Goal: Transaction & Acquisition: Book appointment/travel/reservation

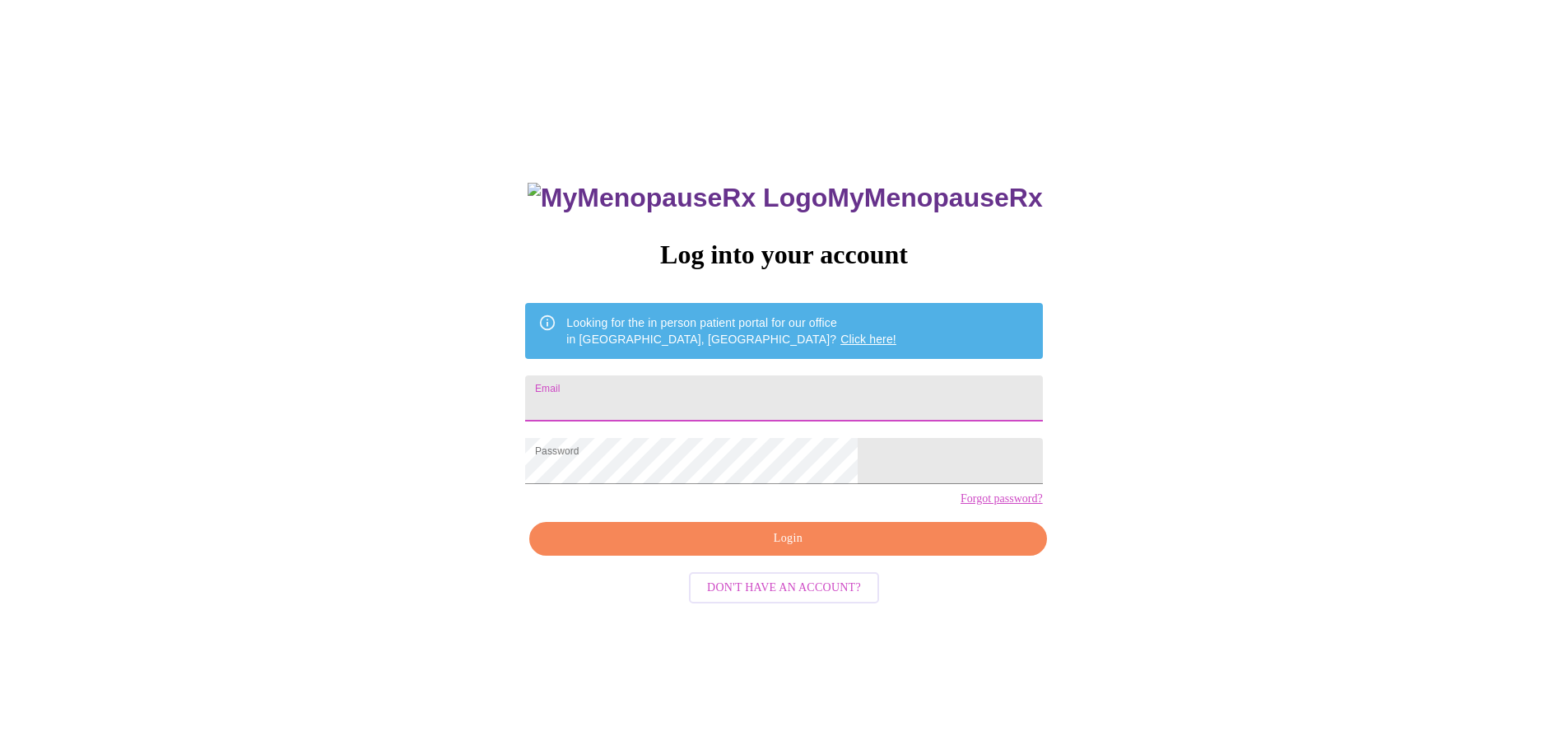
click at [764, 403] on input "Email" at bounding box center [784, 399] width 517 height 46
type input "[EMAIL_ADDRESS][DOMAIN_NAME]"
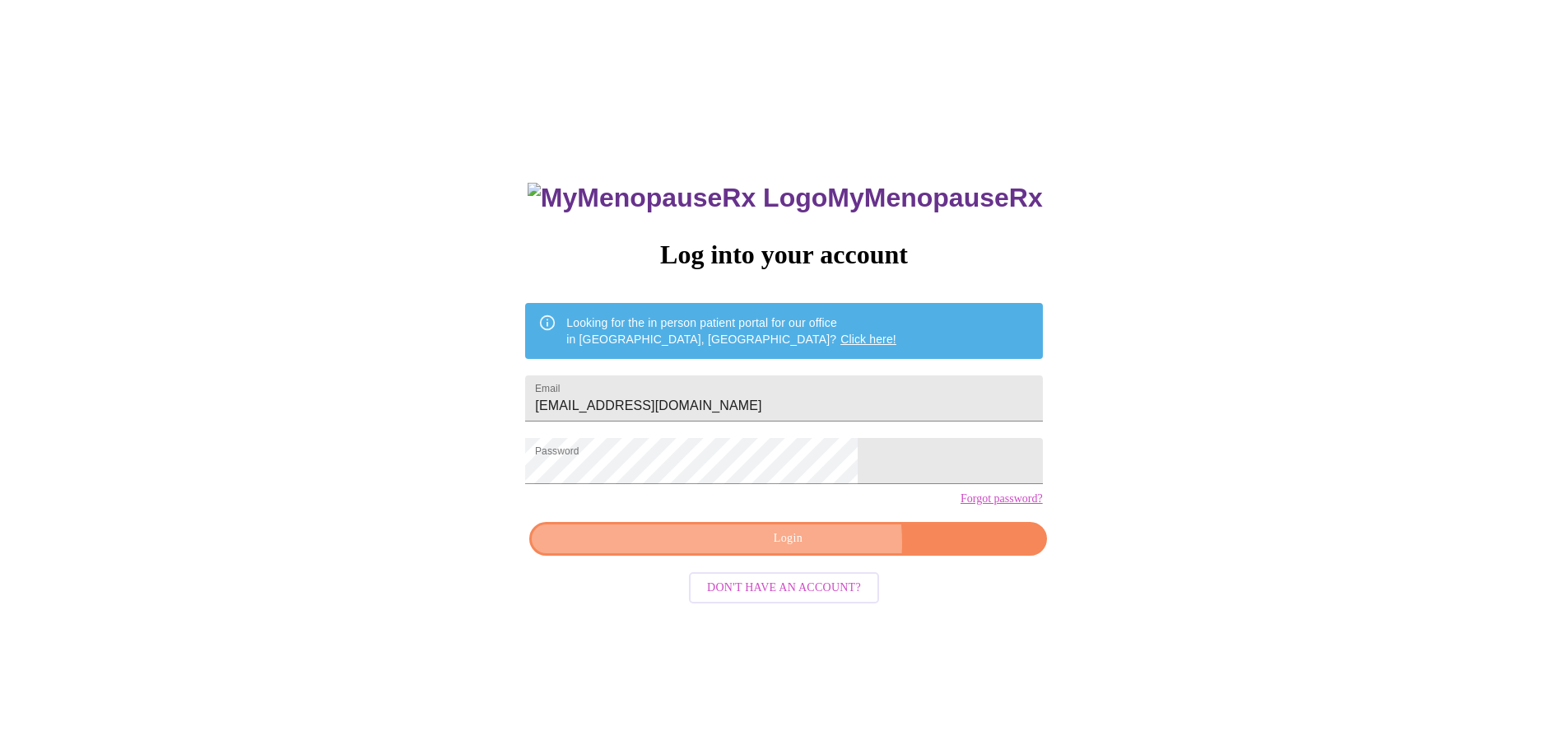
click at [809, 549] on span "Login" at bounding box center [787, 538] width 479 height 20
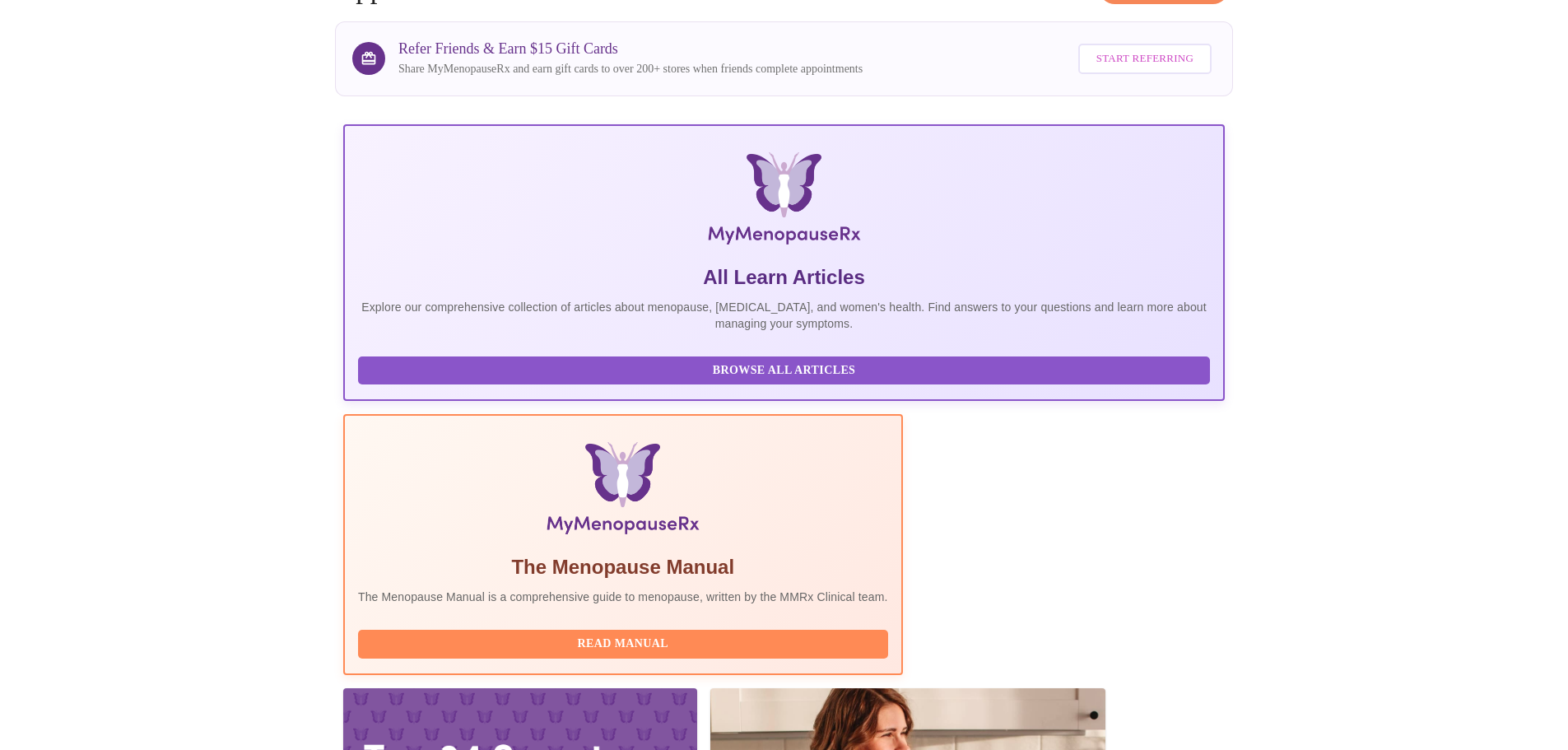
scroll to position [329, 0]
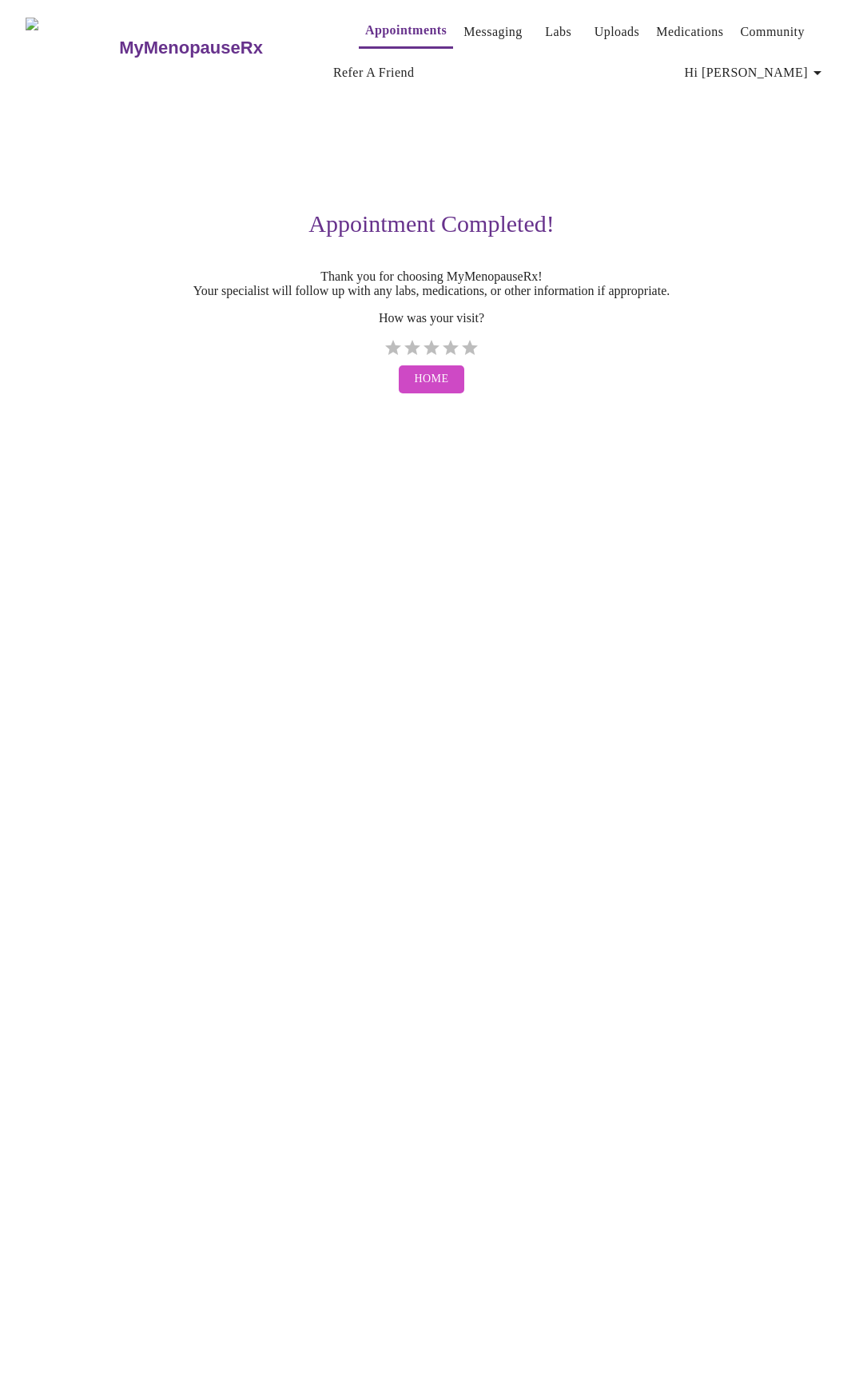
click at [463, 24] on link "Messaging" at bounding box center [493, 32] width 58 height 23
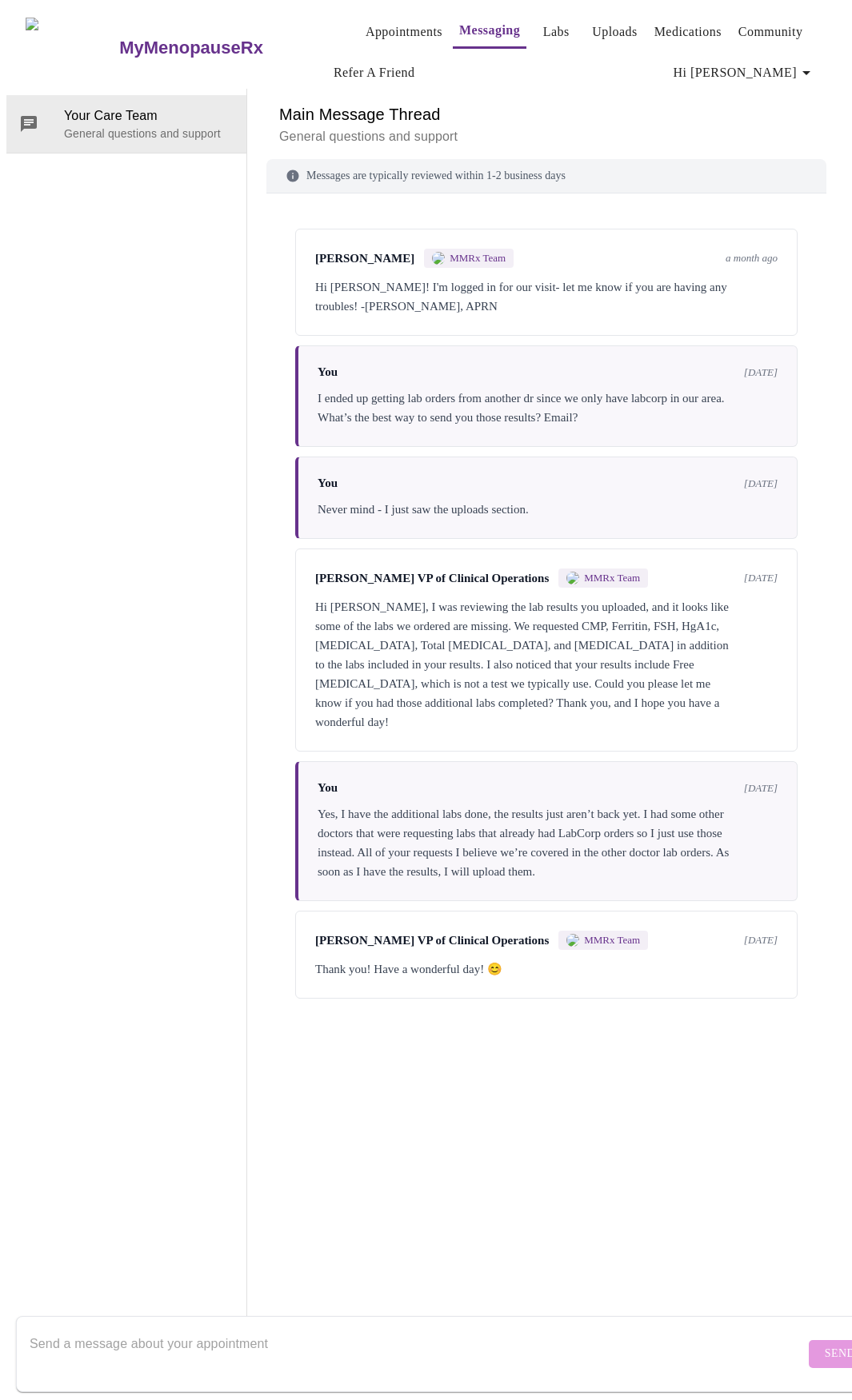
scroll to position [83, 0]
click at [273, 728] on textarea "Send a message about your appointment" at bounding box center [417, 1353] width 775 height 51
click at [276, 728] on textarea "My PCP is [PERSON_NAME]. His fax is [PHONE_NUMBER]" at bounding box center [417, 1353] width 775 height 51
type textarea "My PCP is [PERSON_NAME]. His fax is [PHONE_NUMBER]"
click at [825, 728] on span "Send" at bounding box center [840, 1354] width 30 height 20
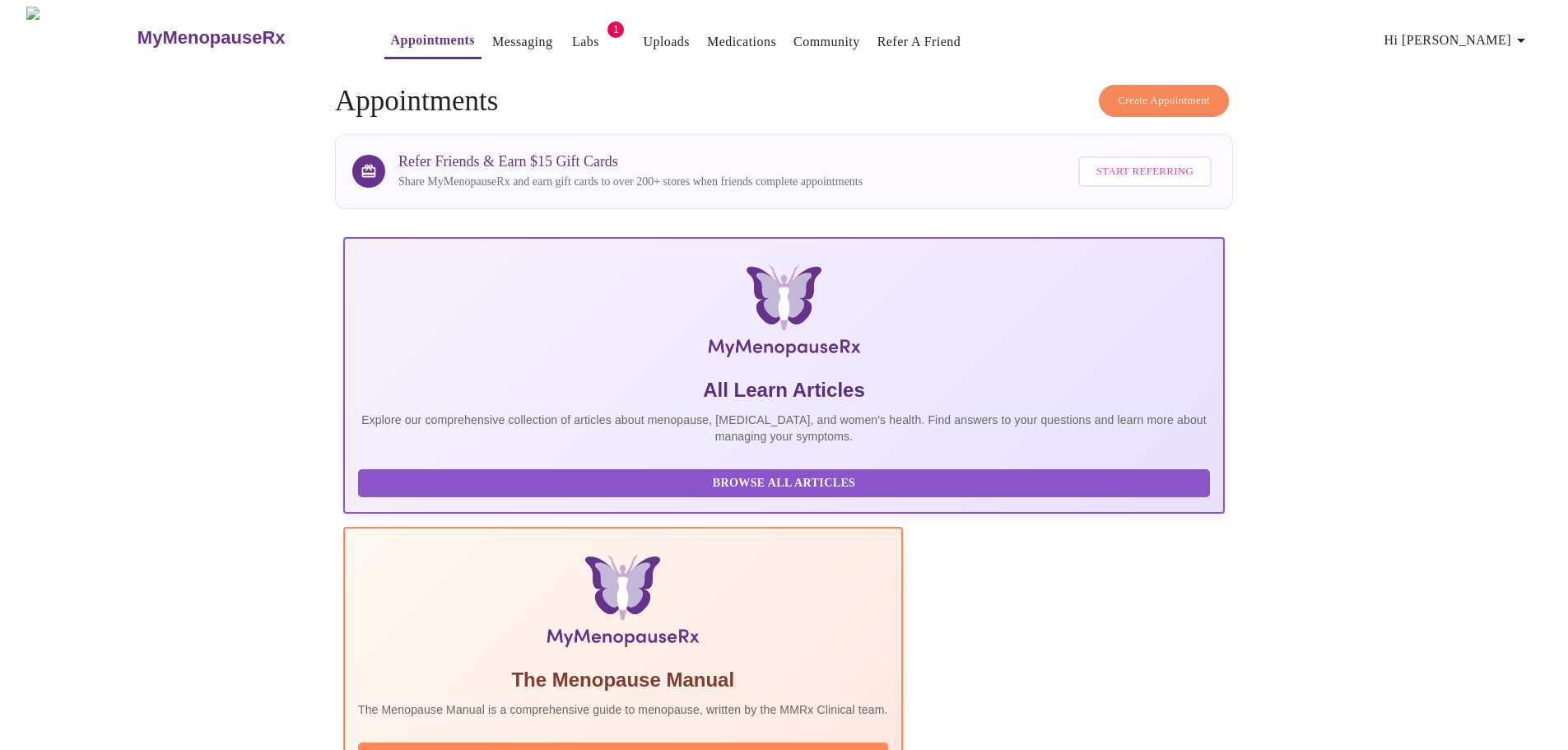
click at [1143, 96] on span "Create Appointment" at bounding box center [1163, 101] width 92 height 19
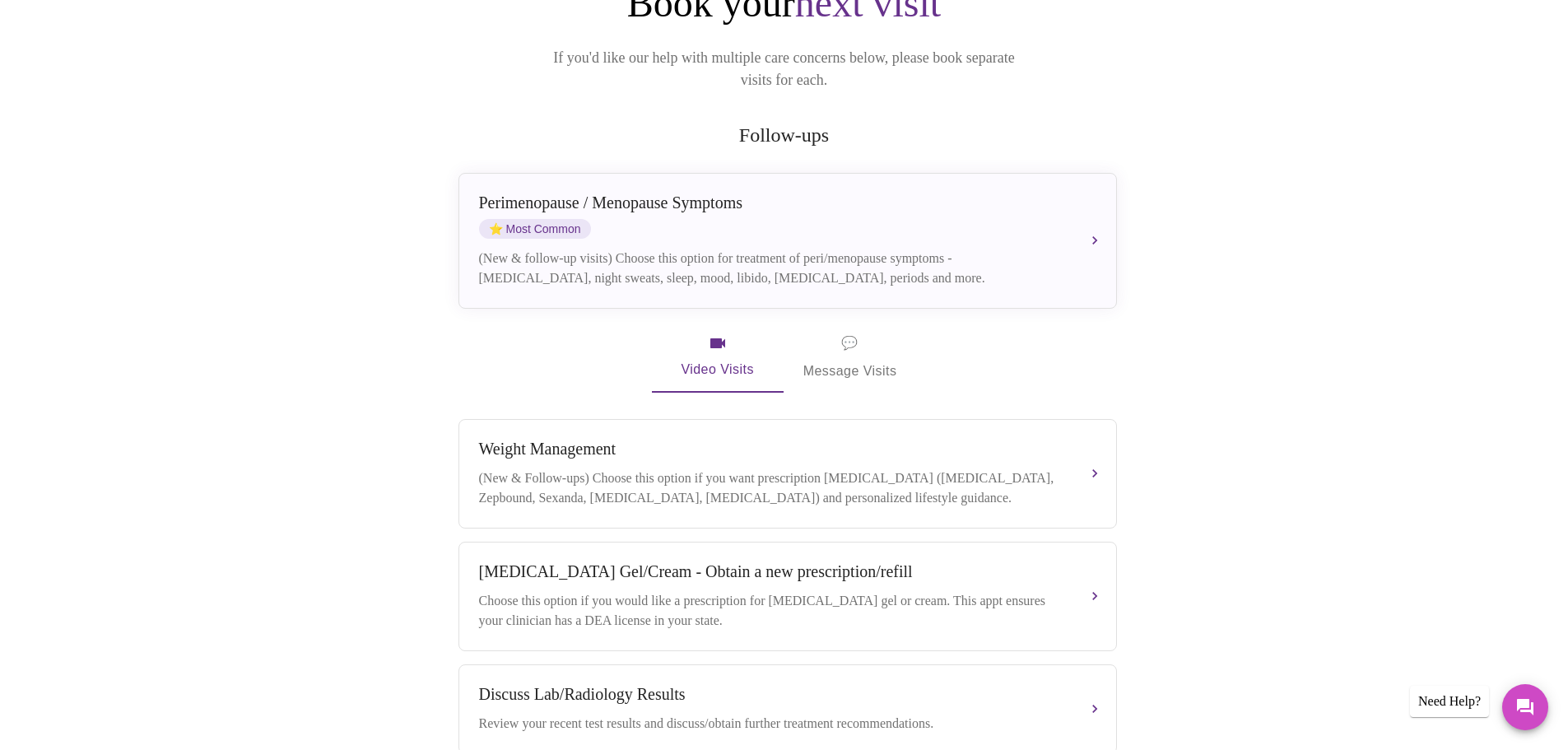
scroll to position [69, 0]
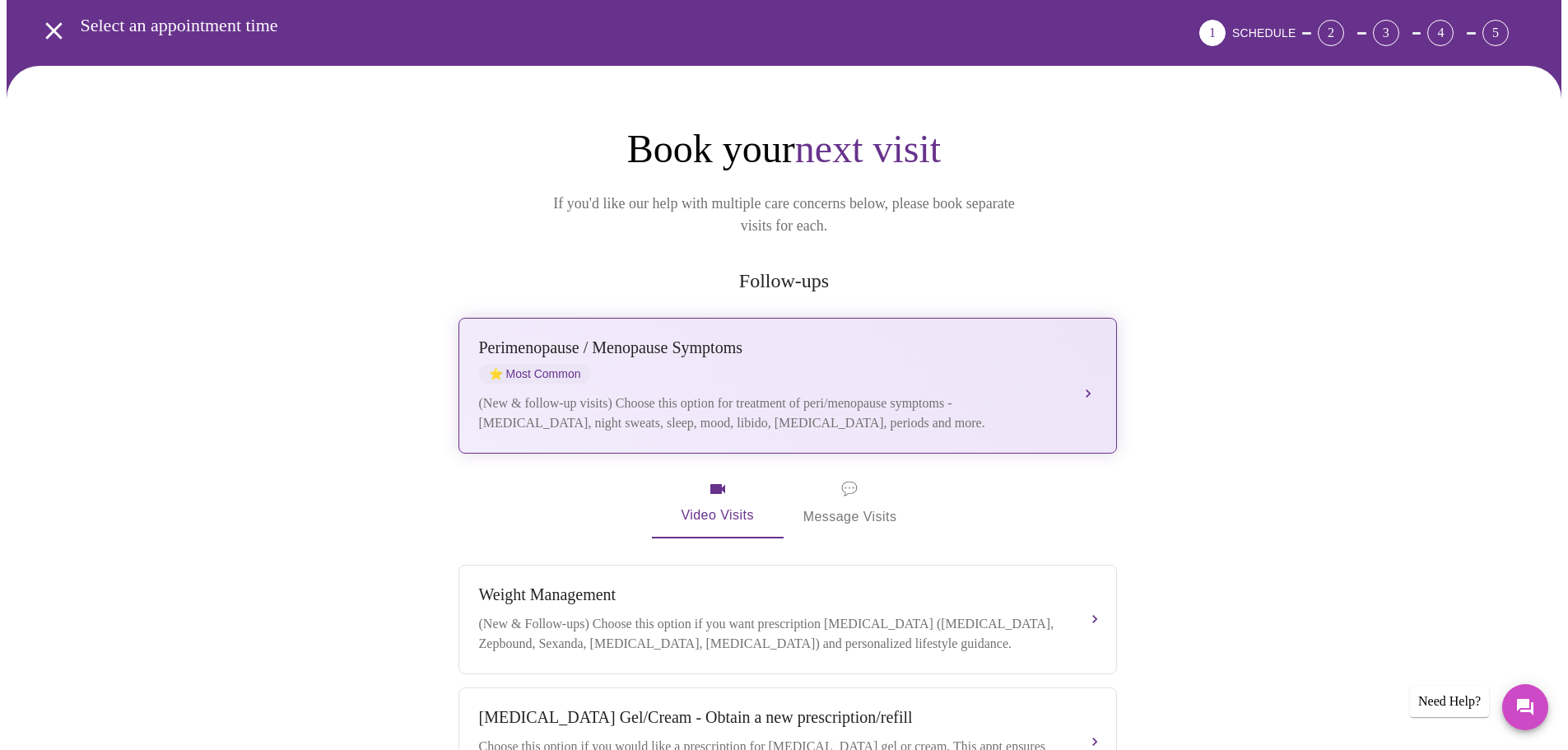
click at [764, 341] on div "Perimenopause / Menopause Symptoms ⭐ Most Common" at bounding box center [771, 361] width 585 height 45
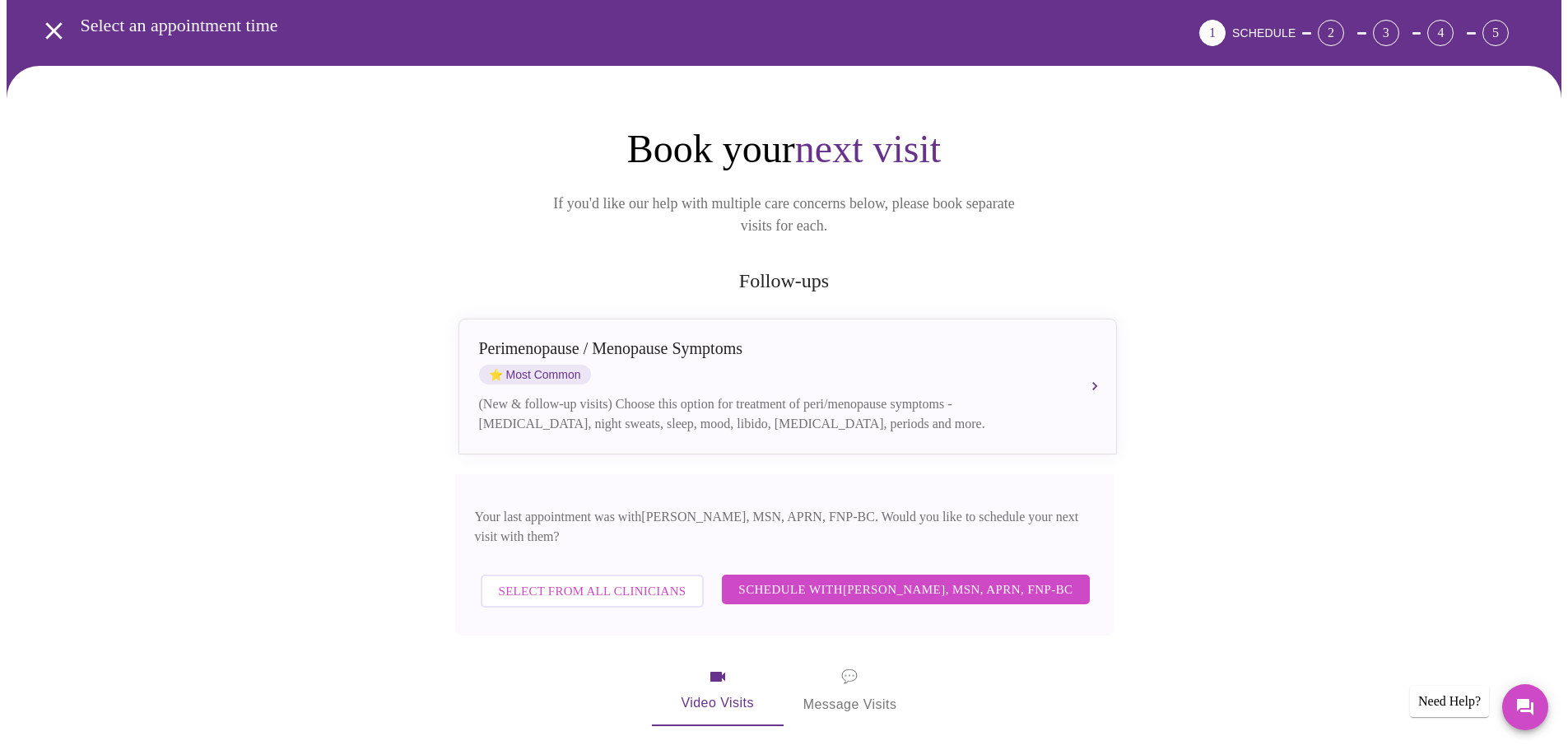
click at [815, 579] on span "Schedule with Larissa Wright, MSN, APRN, FNP-BC" at bounding box center [905, 589] width 334 height 21
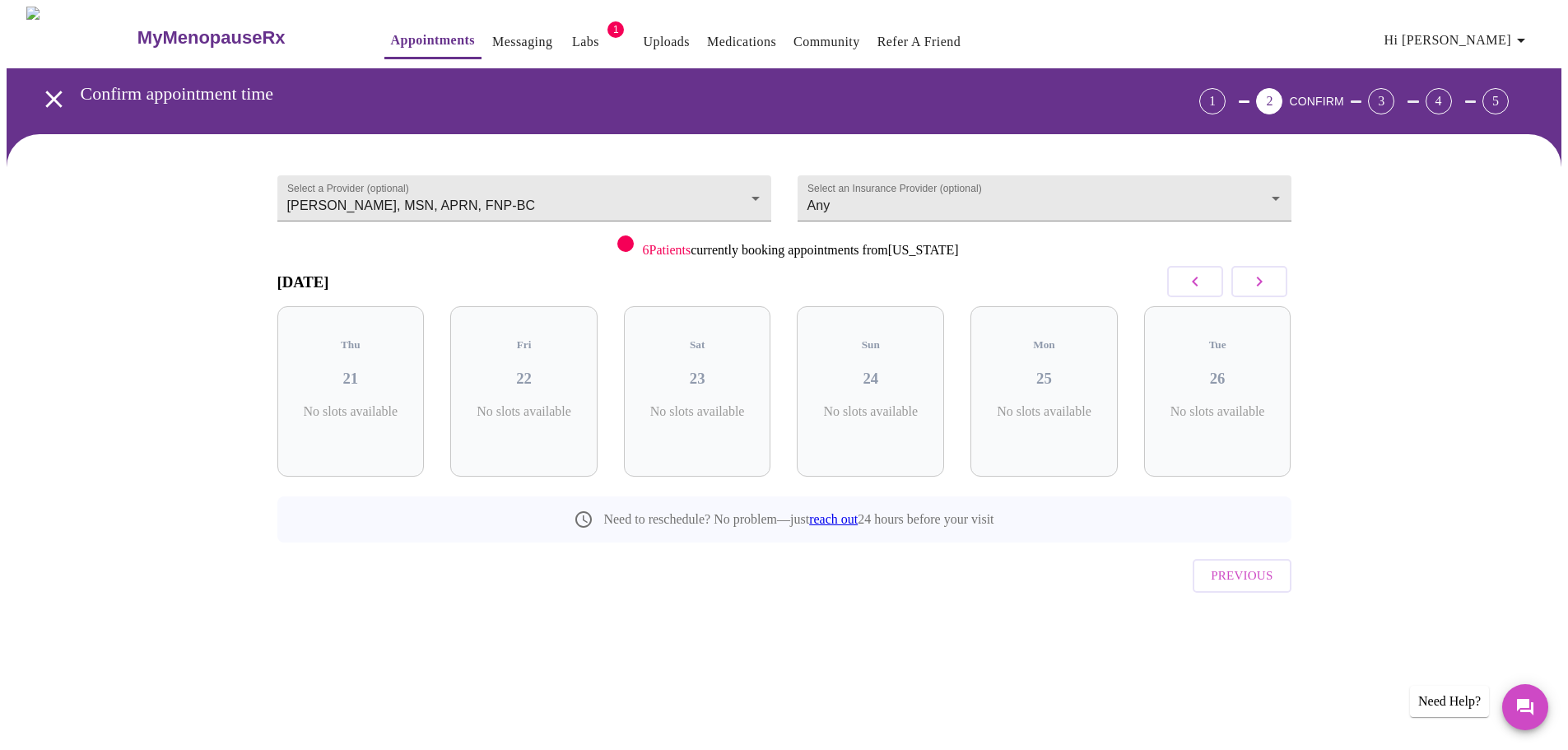
scroll to position [0, 0]
click at [1278, 279] on button "button" at bounding box center [1265, 282] width 56 height 31
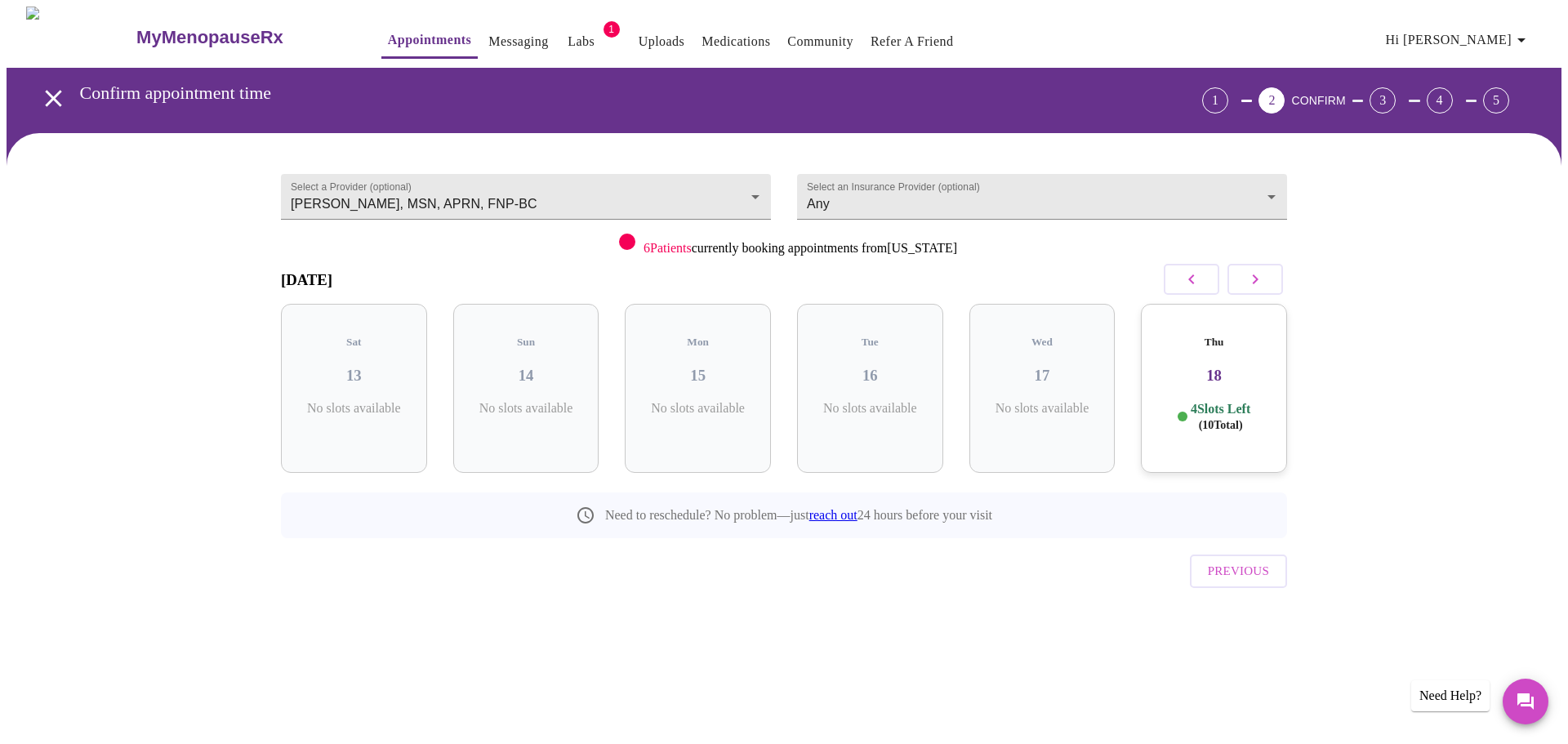
click at [1267, 276] on button "button" at bounding box center [1255, 279] width 56 height 31
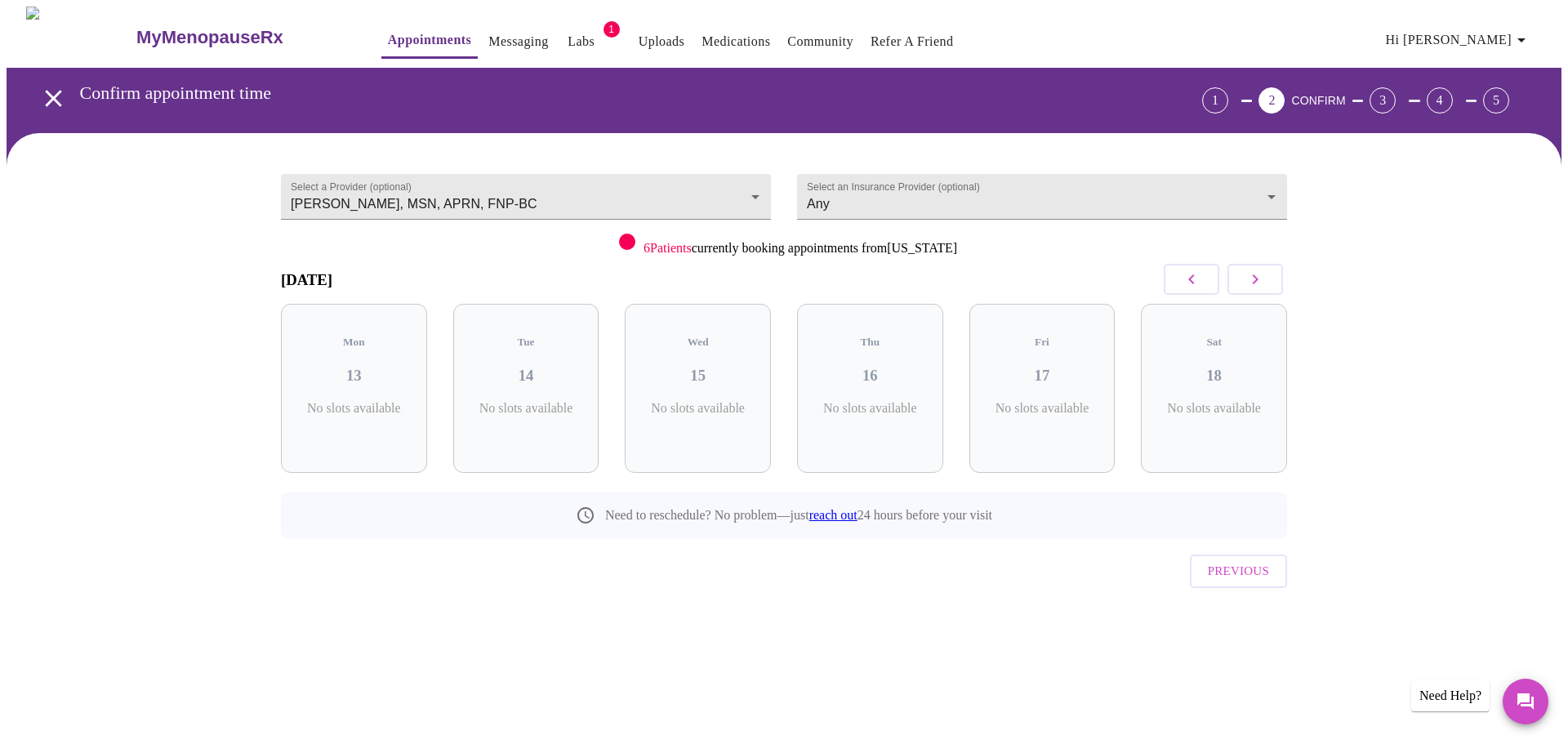
click at [1267, 276] on button "button" at bounding box center [1255, 279] width 56 height 31
click at [1259, 279] on icon "button" at bounding box center [1255, 279] width 19 height 19
click at [1264, 276] on icon "button" at bounding box center [1255, 279] width 19 height 19
click at [1184, 280] on icon "button" at bounding box center [1192, 279] width 19 height 19
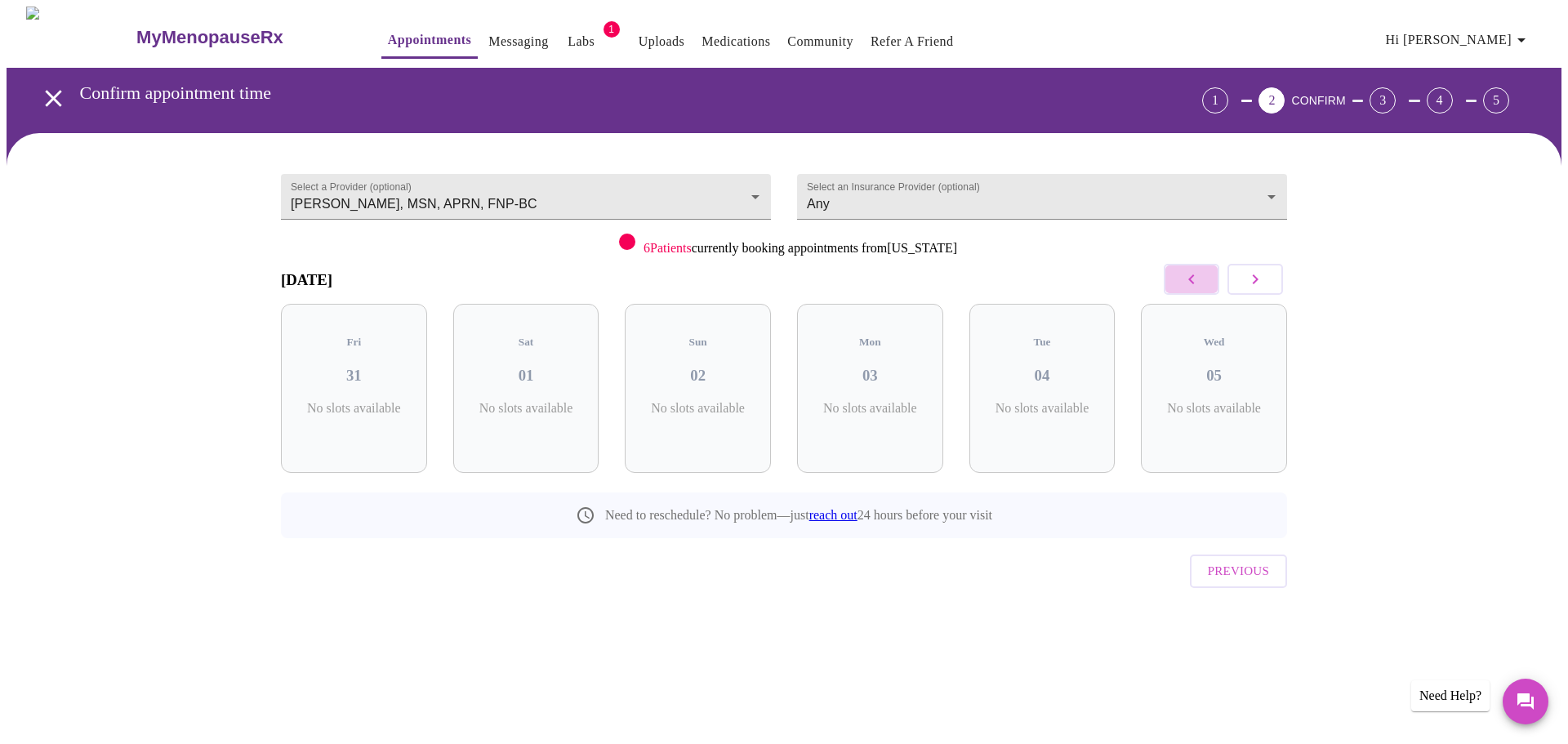
click at [1184, 280] on icon "button" at bounding box center [1192, 279] width 19 height 19
click at [1073, 367] on h3 "23" at bounding box center [1042, 375] width 120 height 18
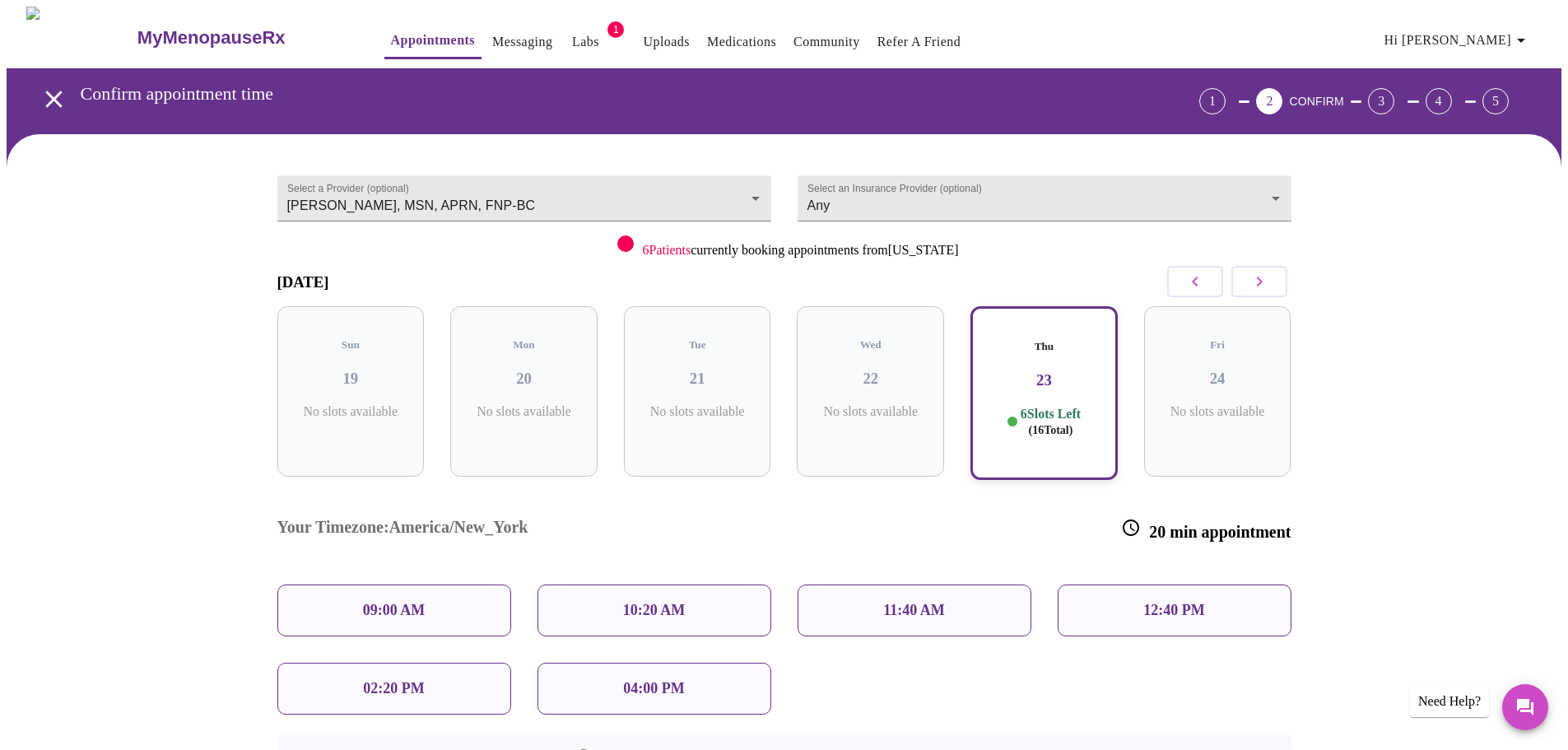
click at [450, 585] on div "09:00 AM" at bounding box center [395, 611] width 234 height 52
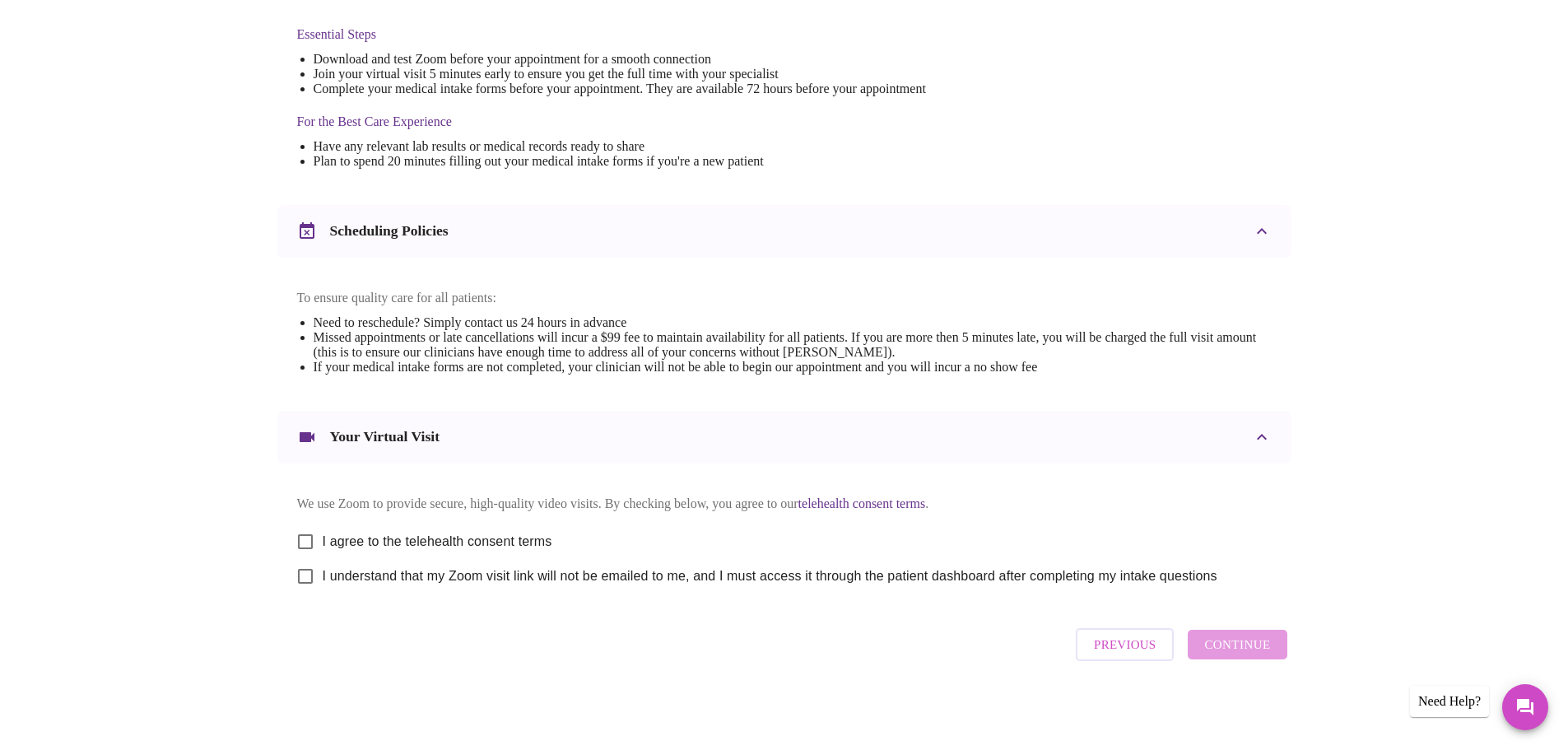
scroll to position [443, 0]
click at [297, 533] on input "I agree to the telehealth consent terms" at bounding box center [306, 542] width 35 height 35
checkbox input "true"
drag, startPoint x: 301, startPoint y: 576, endPoint x: 380, endPoint y: 575, distance: 79.0
click at [302, 576] on input "I understand that my Zoom visit link will not be emailed to me, and I must acce…" at bounding box center [306, 576] width 35 height 35
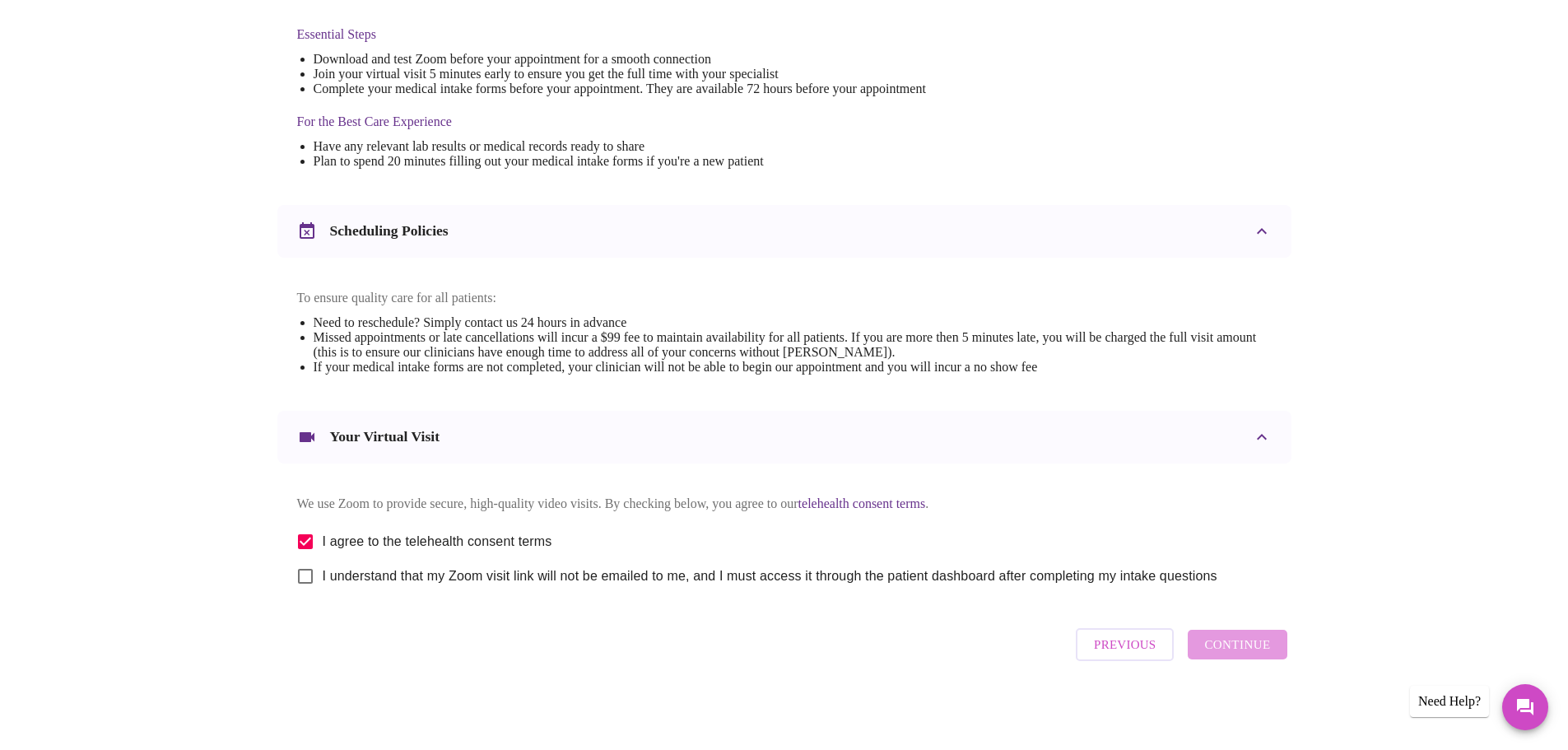
checkbox input "true"
click at [1229, 652] on span "Continue" at bounding box center [1237, 645] width 66 height 21
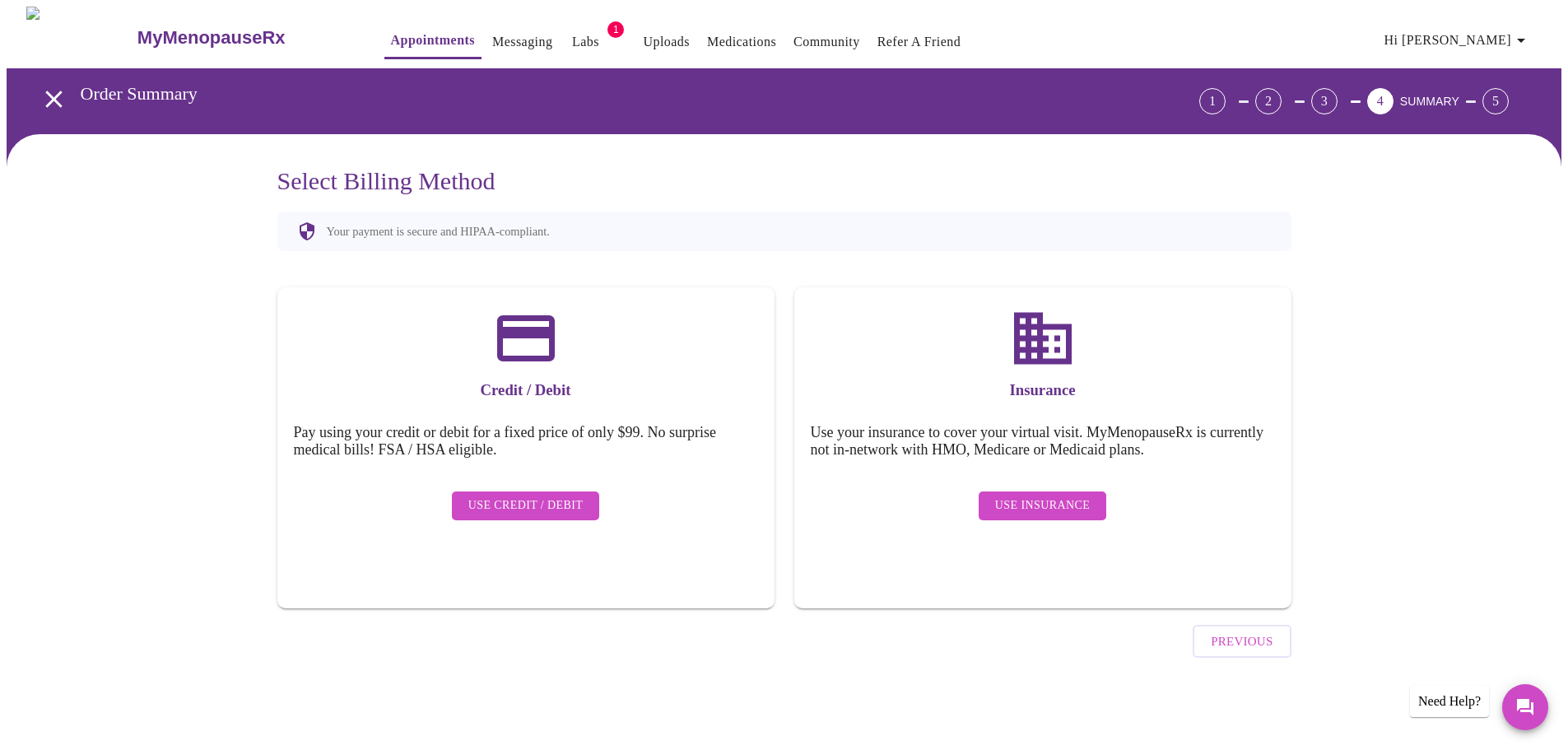
scroll to position [0, 0]
click at [1052, 495] on span "Use Insurance" at bounding box center [1048, 505] width 95 height 20
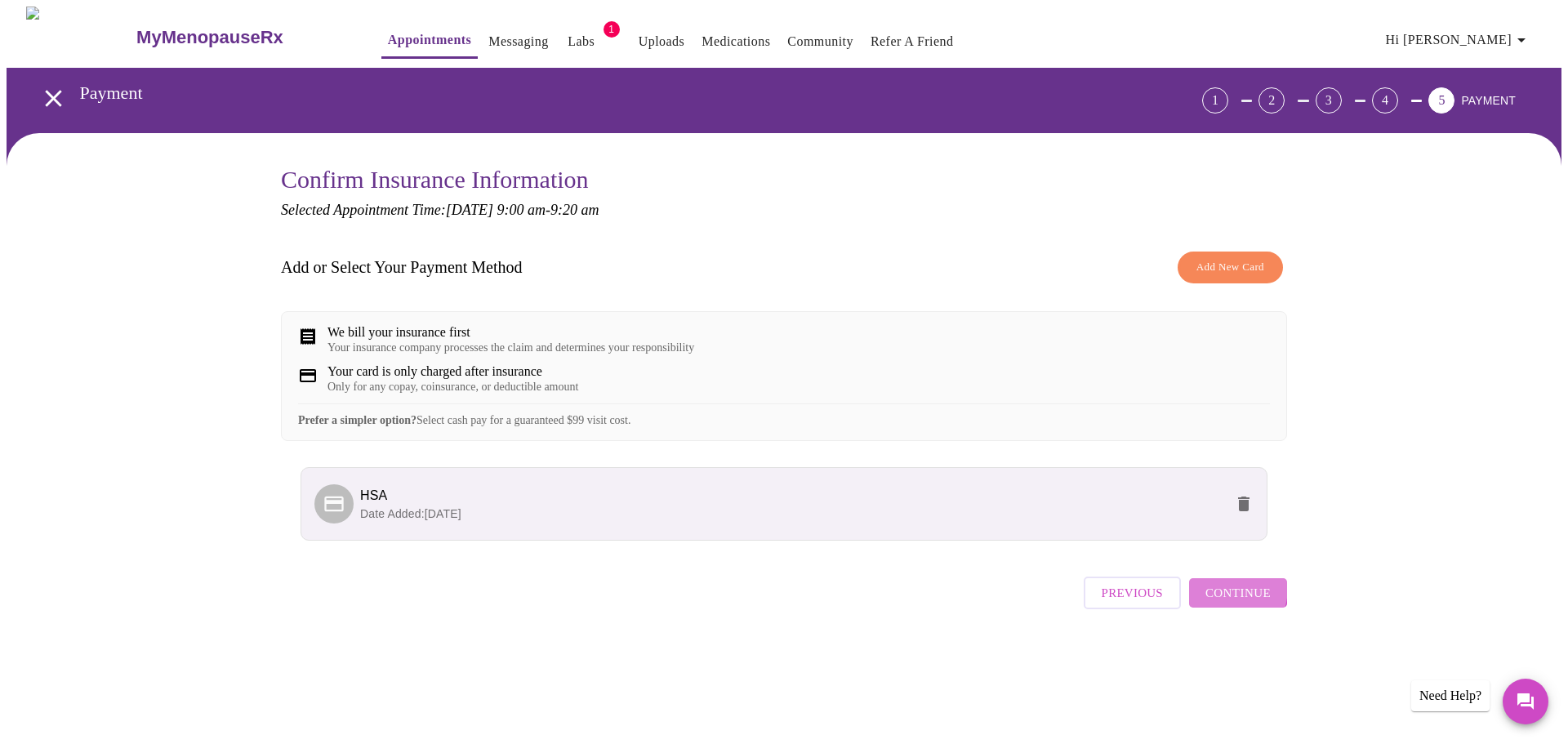
click at [1215, 603] on span "Continue" at bounding box center [1238, 592] width 65 height 21
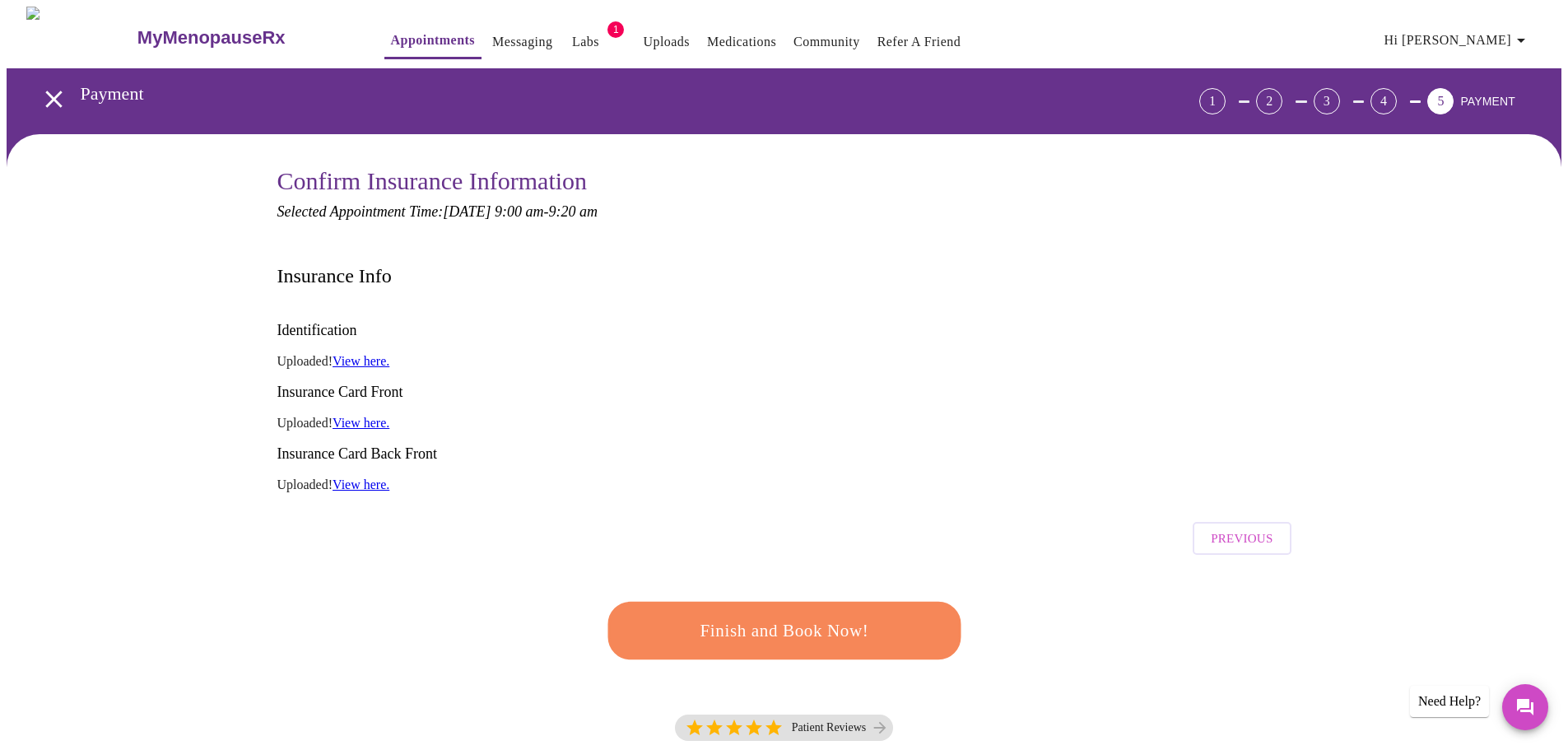
click at [879, 615] on span "Finish and Book Now!" at bounding box center [784, 630] width 305 height 30
